Goal: Task Accomplishment & Management: Manage account settings

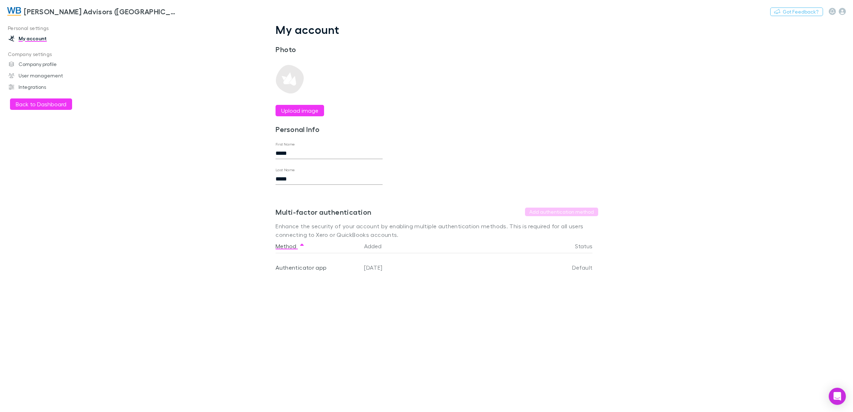
click at [33, 10] on h3 "[PERSON_NAME] Advisors ([GEOGRAPHIC_DATA]) Pty Ltd" at bounding box center [100, 11] width 153 height 9
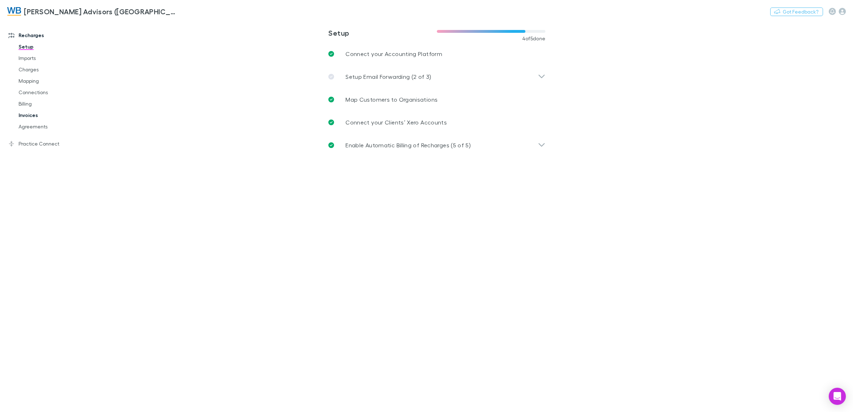
click at [31, 113] on link "Invoices" at bounding box center [55, 115] width 89 height 11
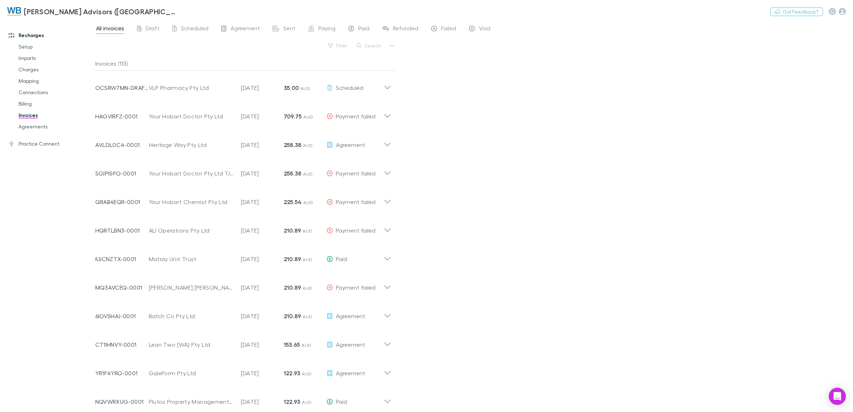
click at [21, 115] on link "Invoices" at bounding box center [55, 115] width 89 height 11
